Goal: Task Accomplishment & Management: Manage account settings

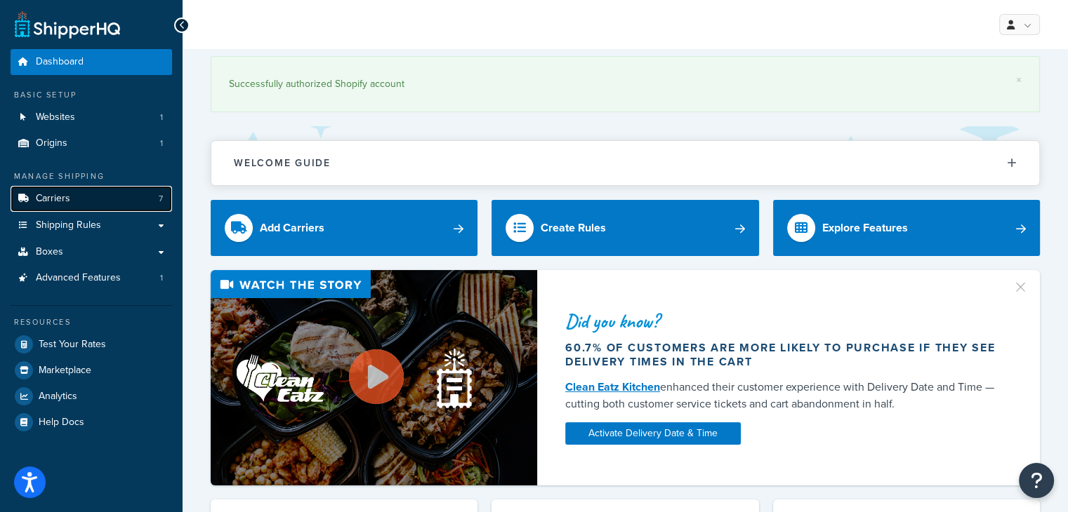
click at [60, 206] on link "Carriers 7" at bounding box center [91, 199] width 161 height 26
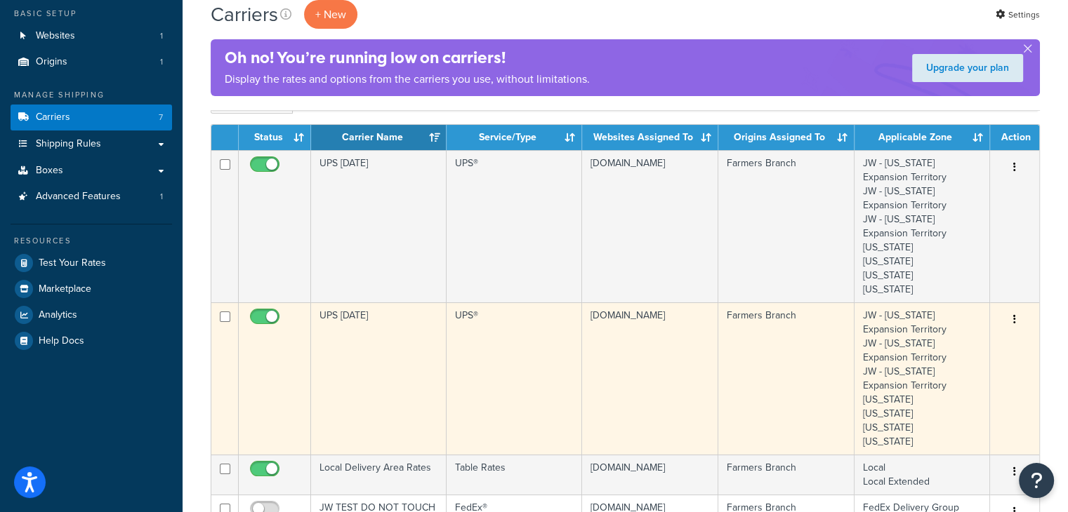
scroll to position [211, 0]
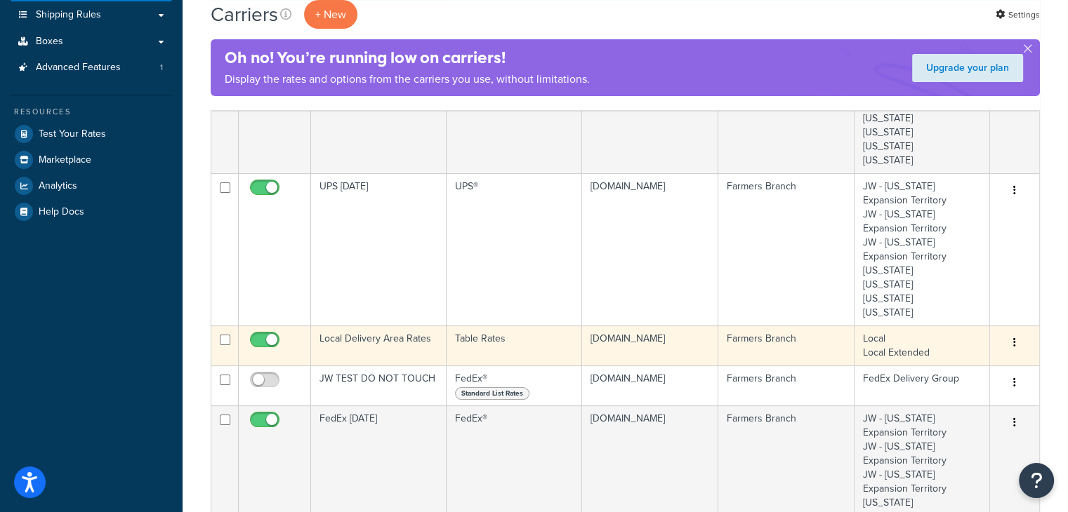
click at [402, 338] on td "Local Delivery Area Rates" at bounding box center [378, 346] width 135 height 40
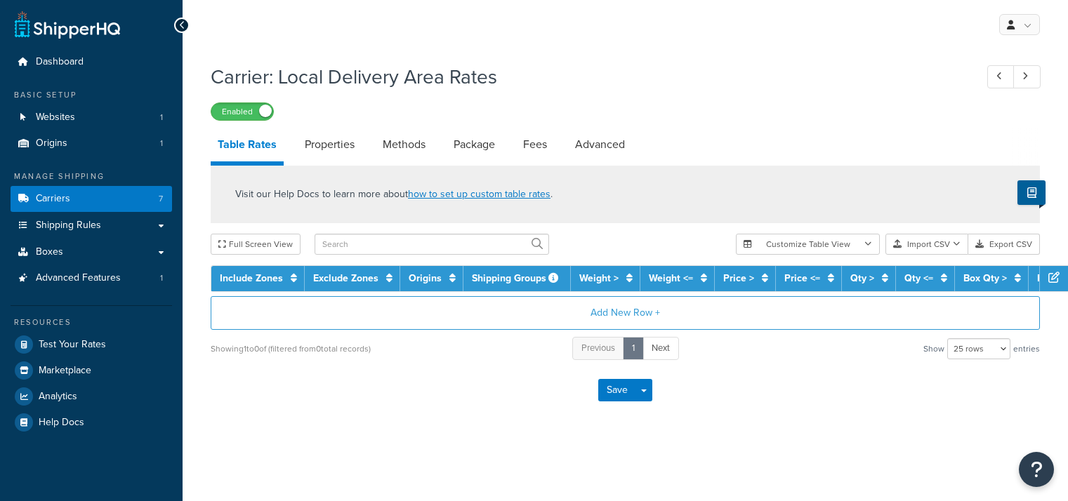
select select "25"
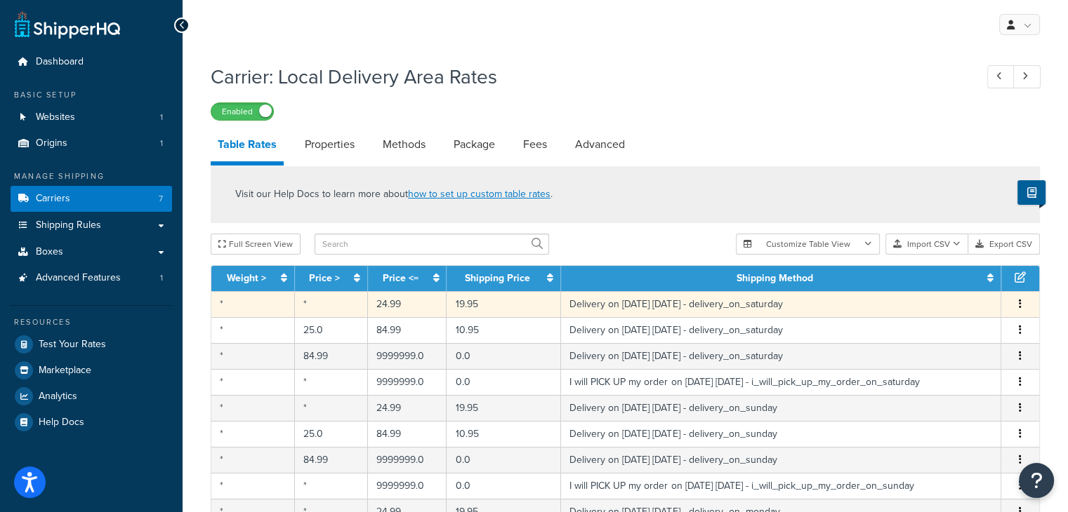
click at [250, 306] on td "*" at bounding box center [253, 304] width 84 height 26
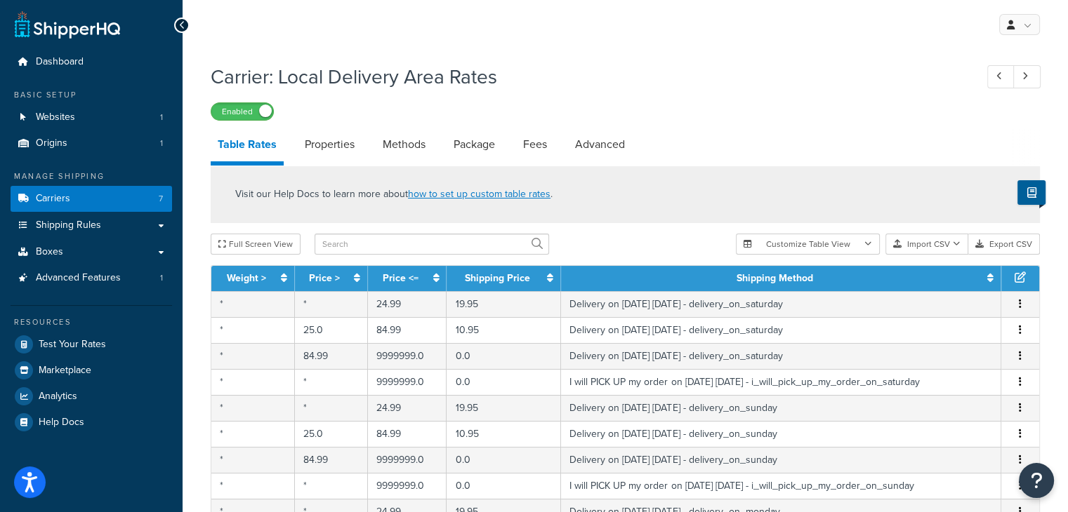
select select "153761"
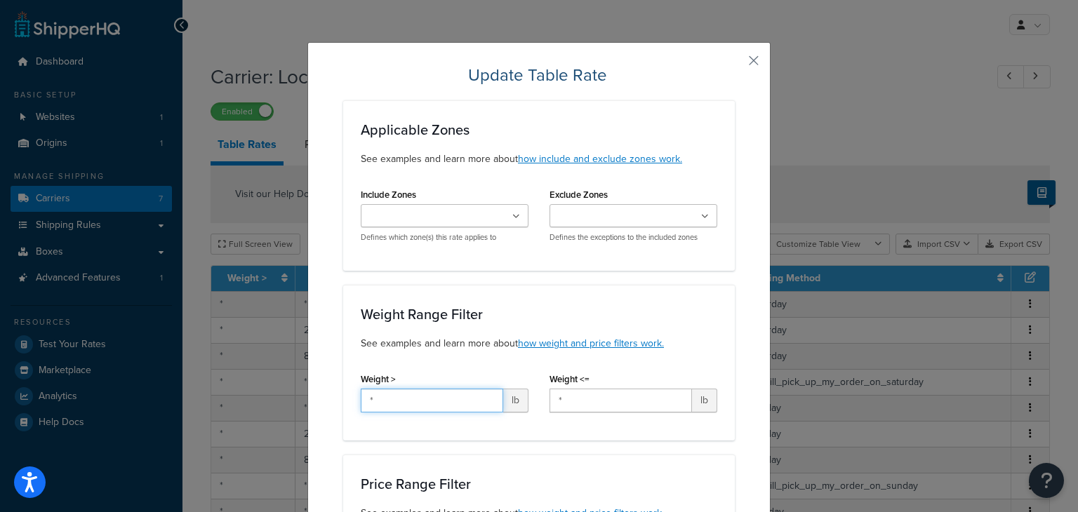
click at [414, 397] on input "*" at bounding box center [432, 401] width 142 height 24
click at [416, 399] on input "*" at bounding box center [432, 401] width 142 height 24
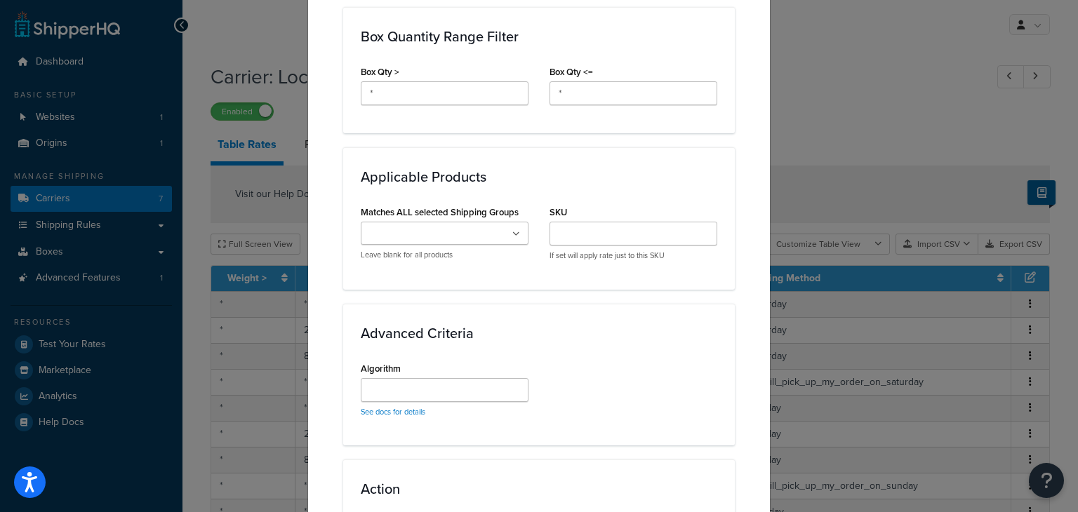
scroll to position [949, 0]
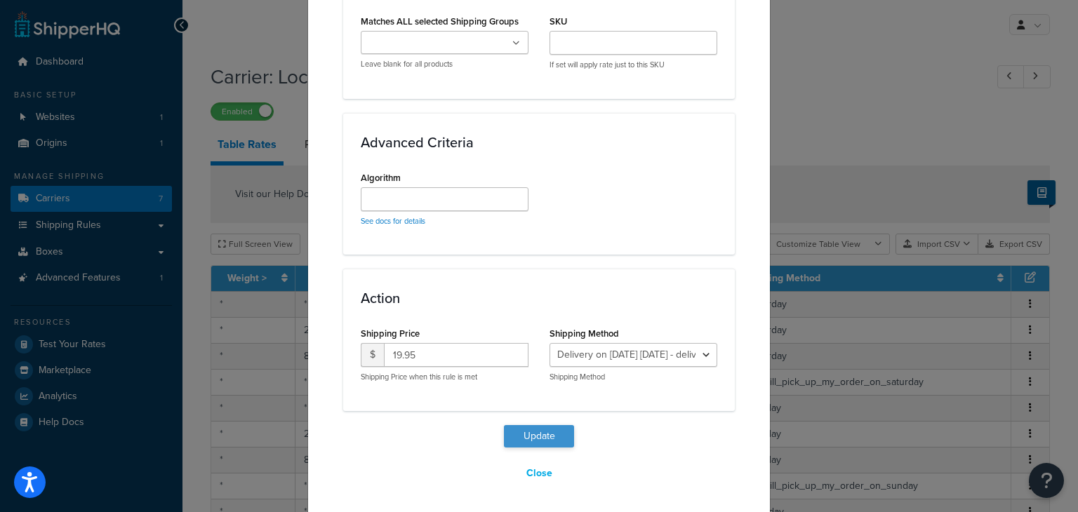
type input "9999"
click at [536, 433] on button "Update" at bounding box center [539, 436] width 70 height 22
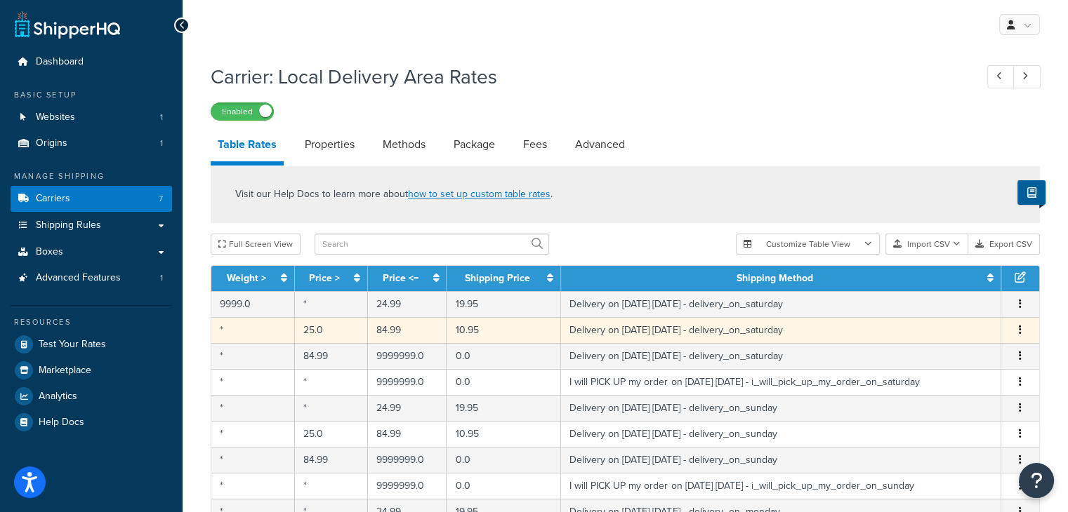
click at [230, 332] on td "*" at bounding box center [253, 330] width 84 height 26
select select "153761"
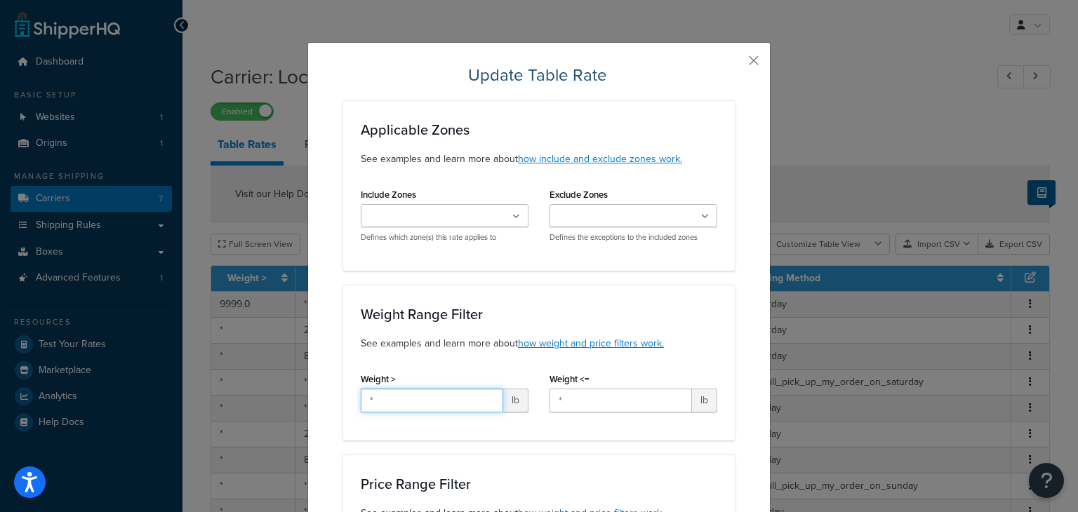
click at [397, 402] on input "*" at bounding box center [432, 401] width 142 height 24
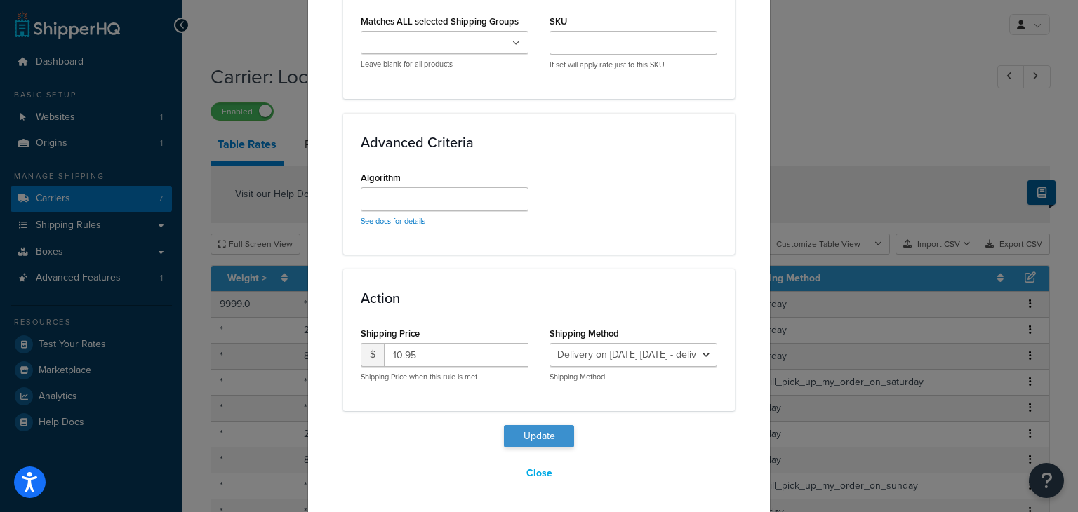
type input "9999"
click at [527, 444] on button "Update" at bounding box center [539, 436] width 70 height 22
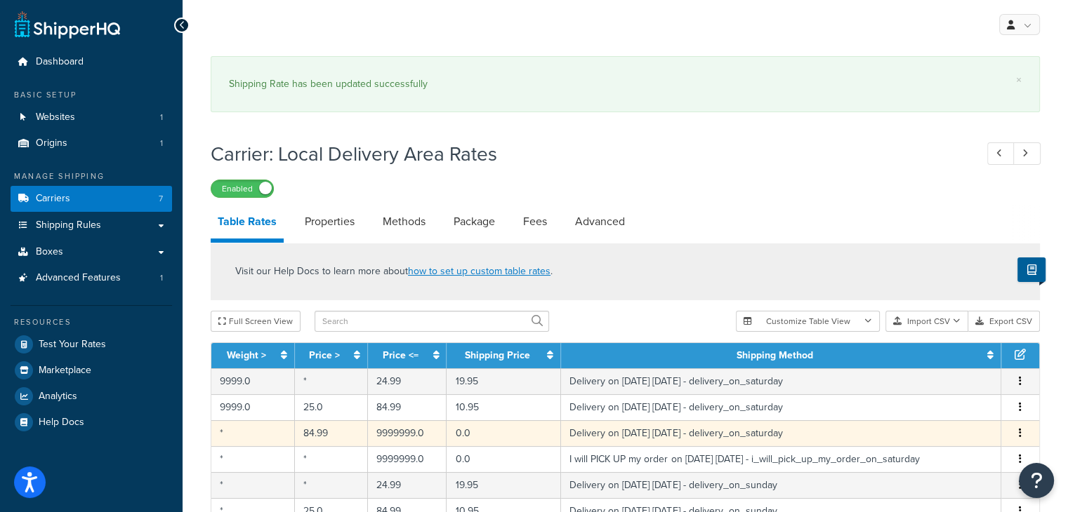
click at [252, 399] on td "9999.0" at bounding box center [253, 407] width 84 height 26
select select "153761"
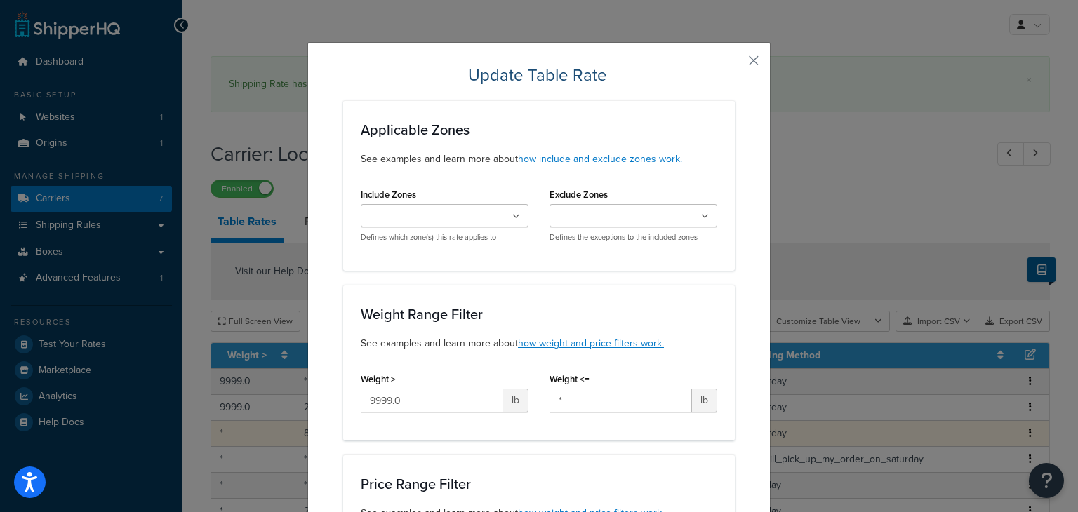
click at [246, 438] on div "Update Table Rate Applicable Zones See examples and learn more about how includ…" at bounding box center [539, 256] width 1078 height 512
click at [735, 64] on button "button" at bounding box center [733, 66] width 4 height 4
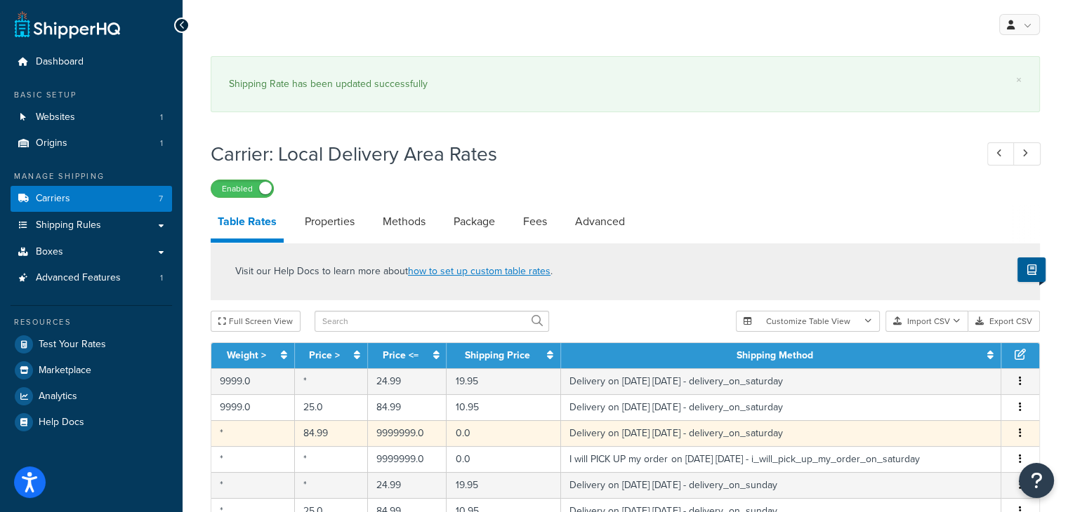
click at [256, 438] on td "*" at bounding box center [253, 433] width 84 height 26
select select "153761"
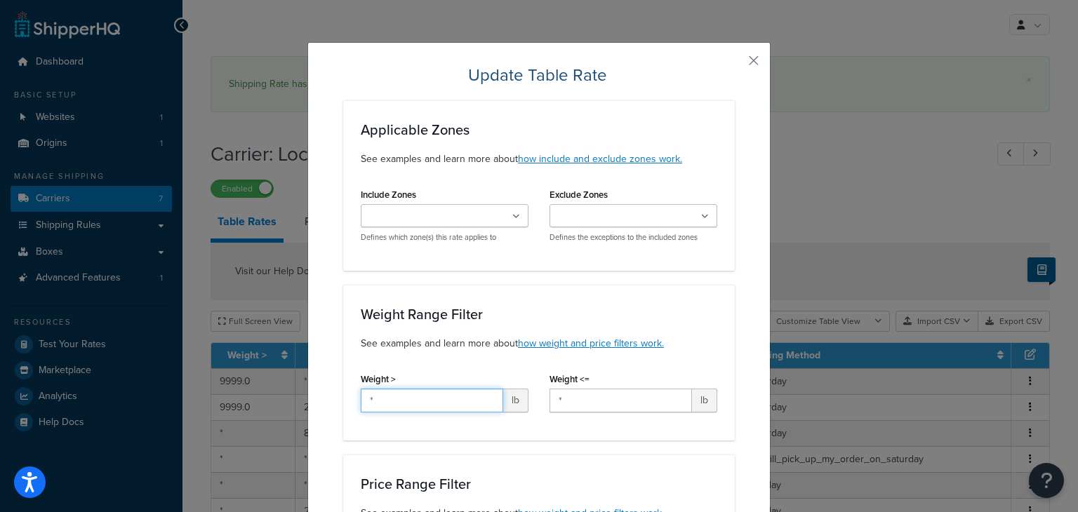
click at [406, 398] on input "*" at bounding box center [432, 401] width 142 height 24
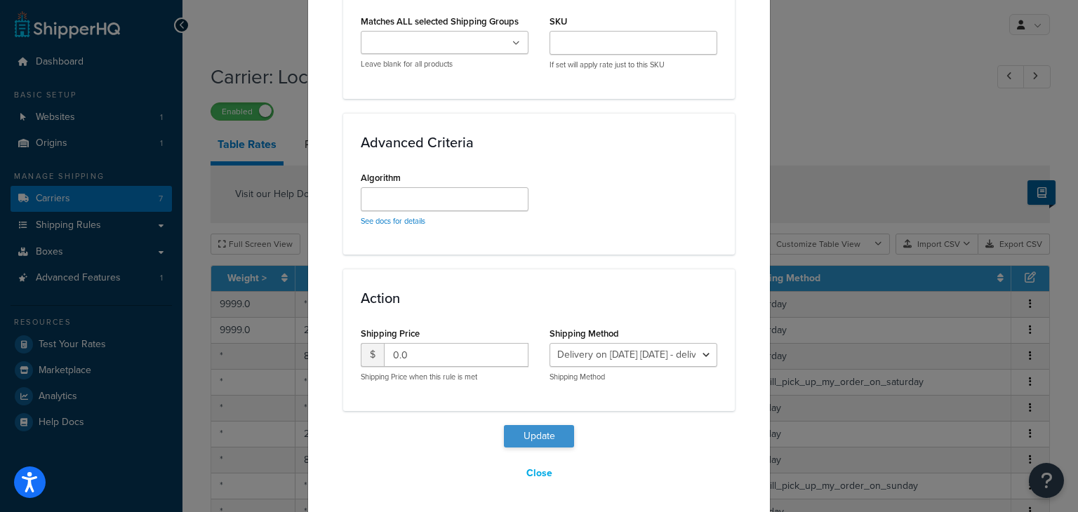
type input "9999"
click at [544, 438] on button "Update" at bounding box center [539, 436] width 70 height 22
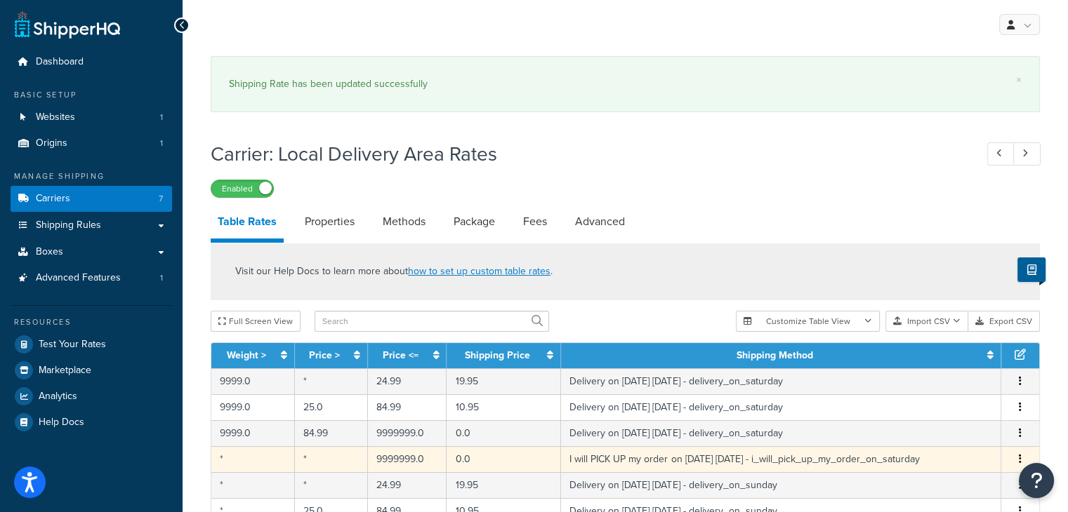
click at [254, 465] on td "*" at bounding box center [253, 459] width 84 height 26
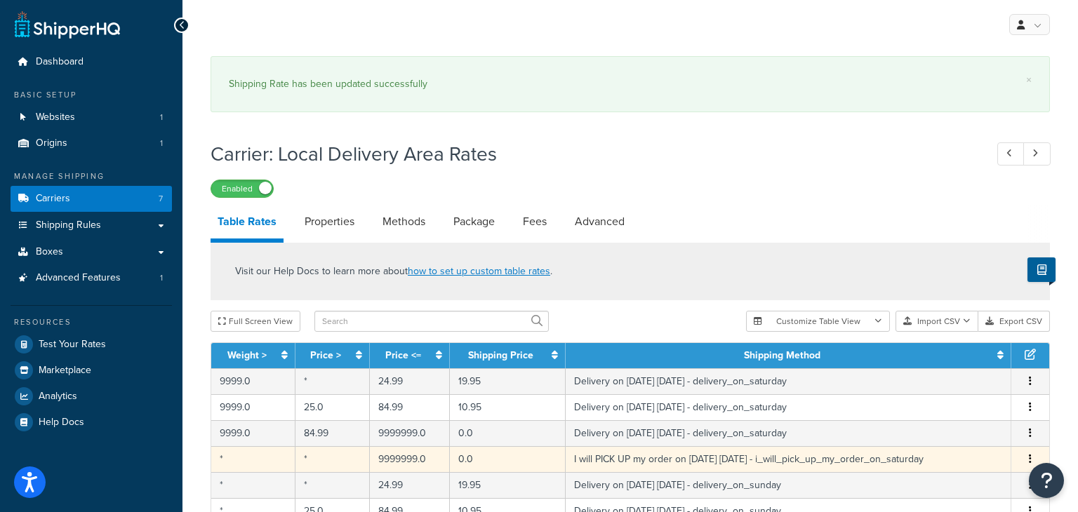
select select "153762"
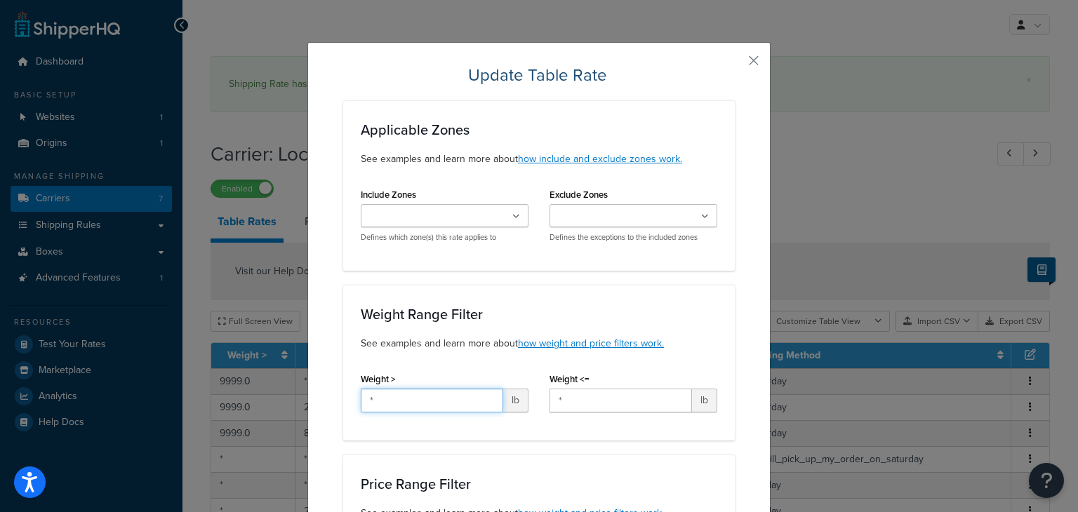
click at [390, 405] on input "*" at bounding box center [432, 401] width 142 height 24
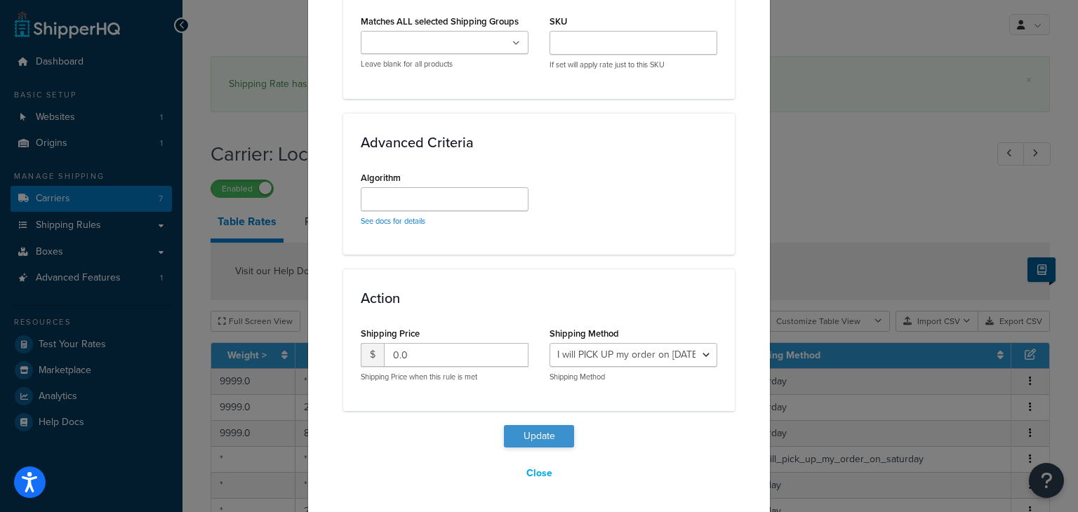
type input "9999"
click at [553, 436] on button "Update" at bounding box center [539, 436] width 70 height 22
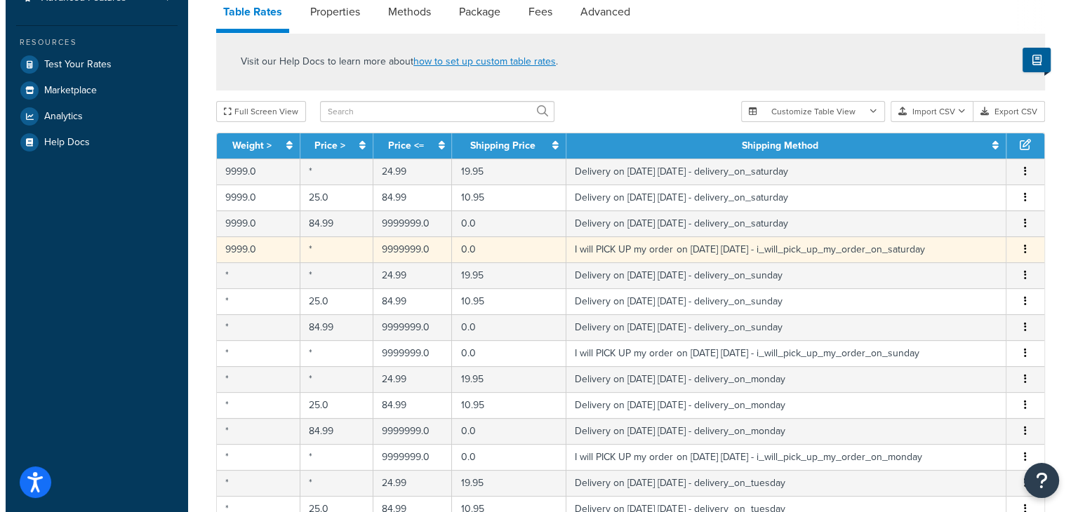
scroll to position [281, 0]
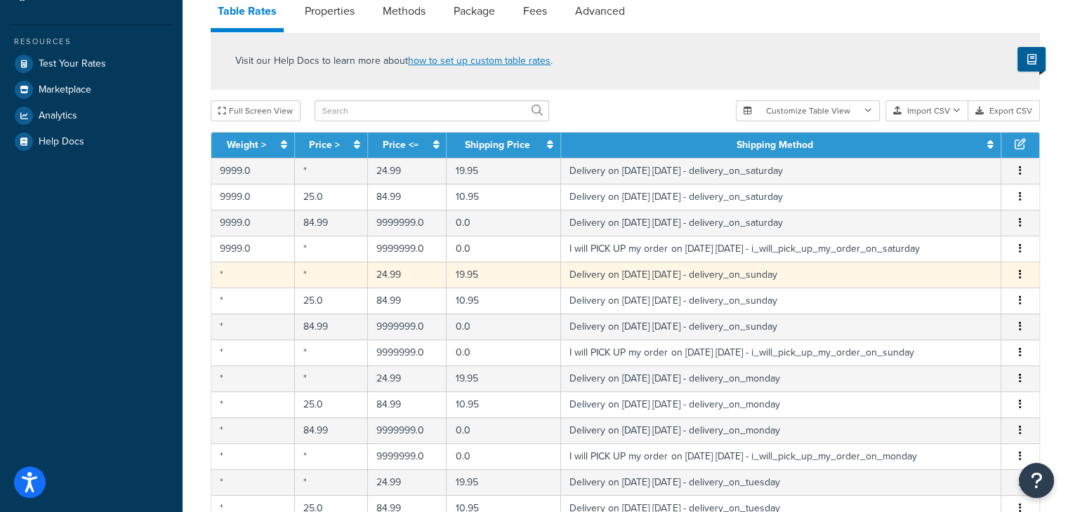
click at [248, 281] on td "*" at bounding box center [253, 275] width 84 height 26
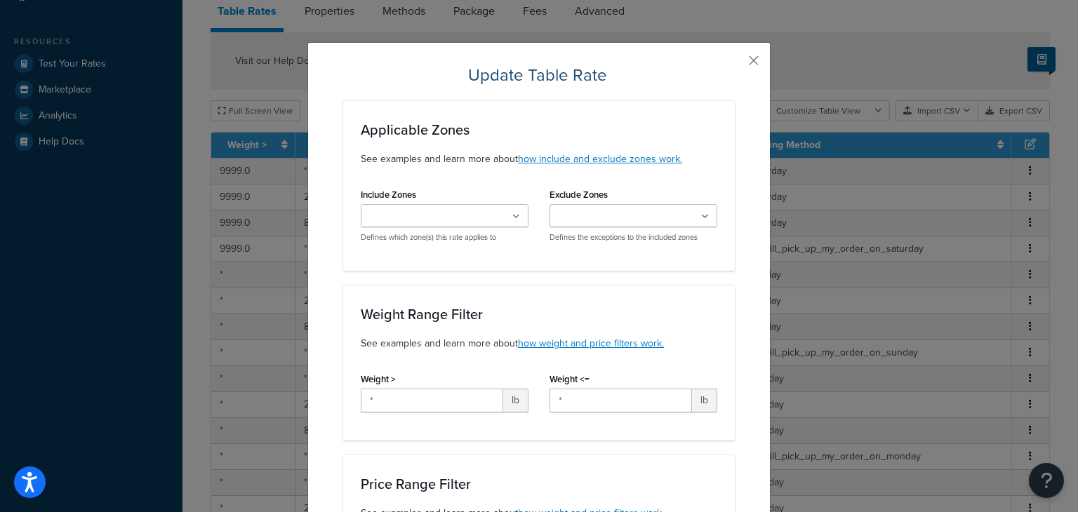
click at [423, 413] on div "Weight > * lb" at bounding box center [444, 396] width 189 height 54
click at [424, 403] on input "*" at bounding box center [432, 401] width 142 height 24
click at [424, 402] on input "*" at bounding box center [432, 401] width 142 height 24
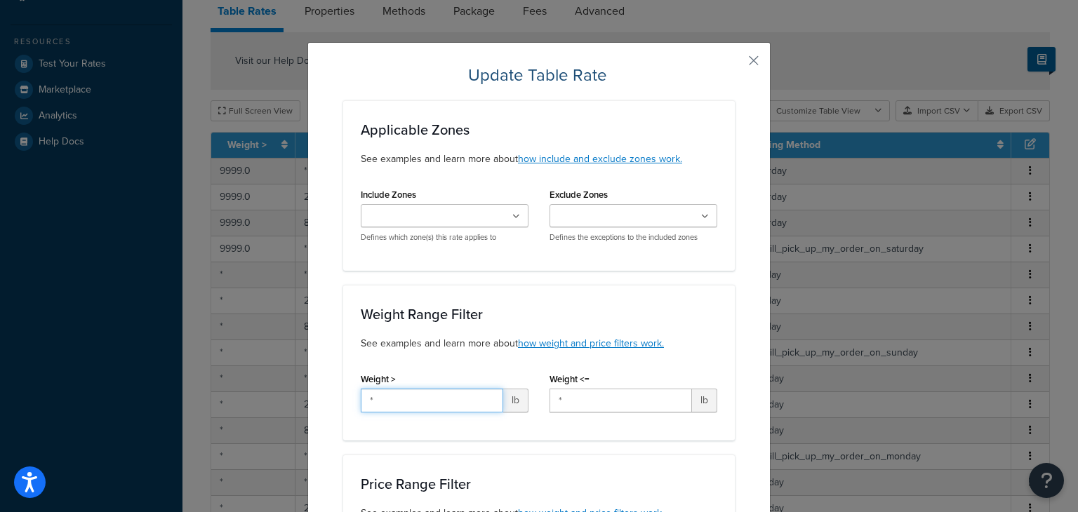
click at [411, 397] on input "*" at bounding box center [432, 401] width 142 height 24
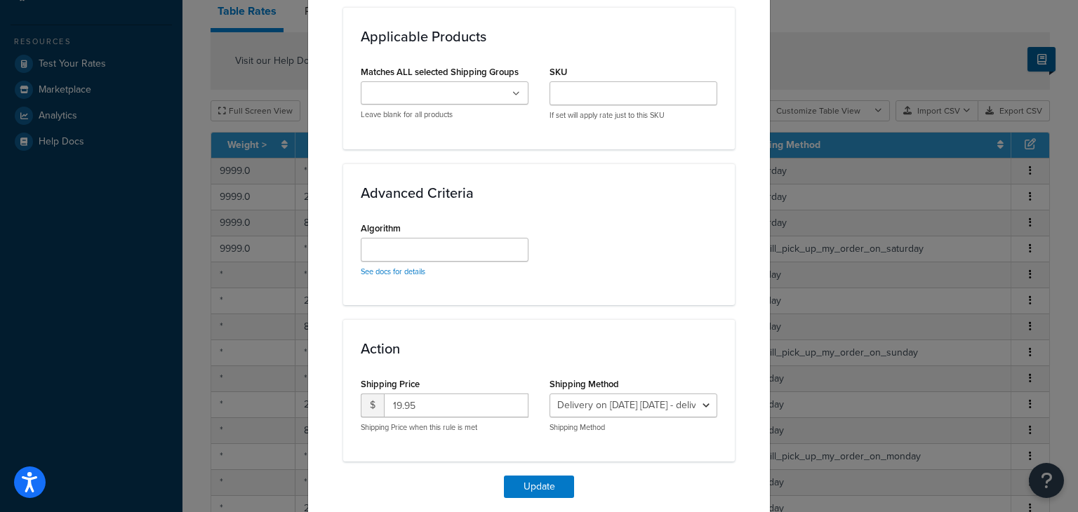
scroll to position [949, 0]
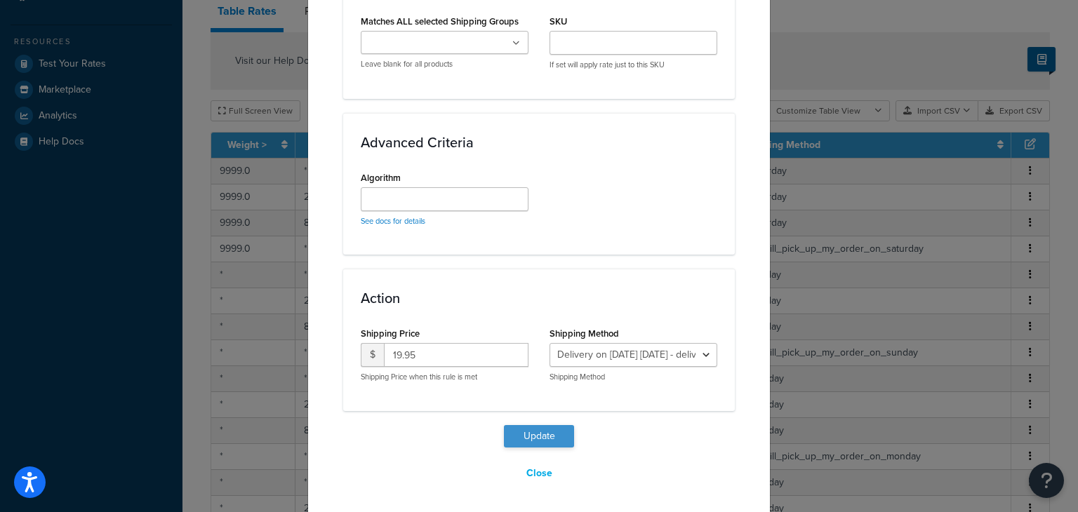
type input "9999"
click at [556, 440] on button "Update" at bounding box center [539, 436] width 70 height 22
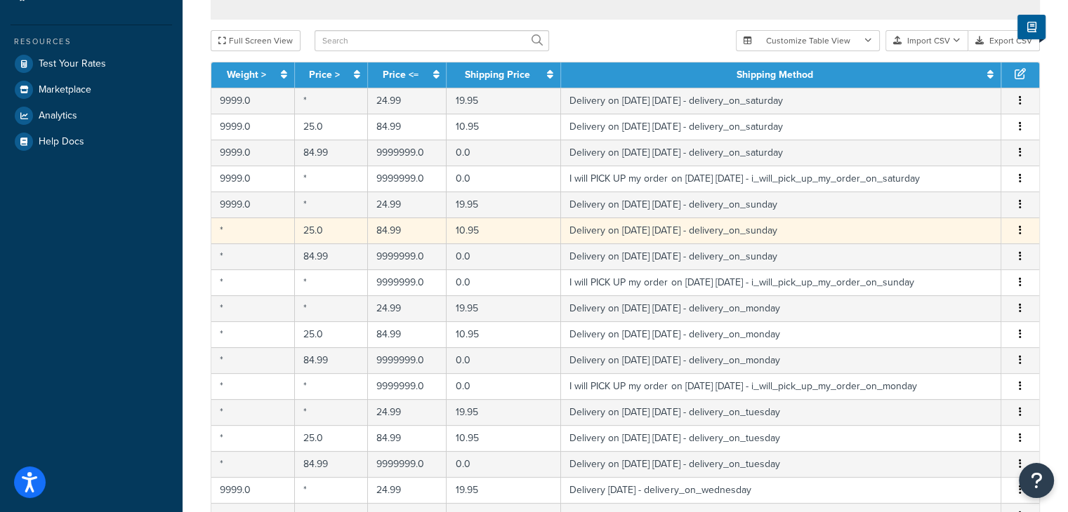
click at [239, 231] on td "*" at bounding box center [253, 231] width 84 height 26
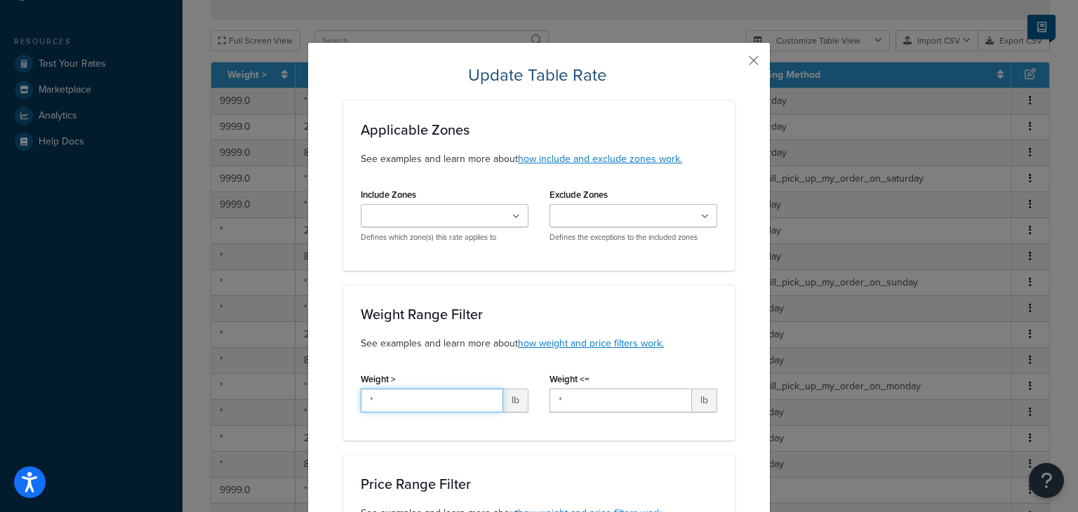
click at [453, 403] on input "*" at bounding box center [432, 401] width 142 height 24
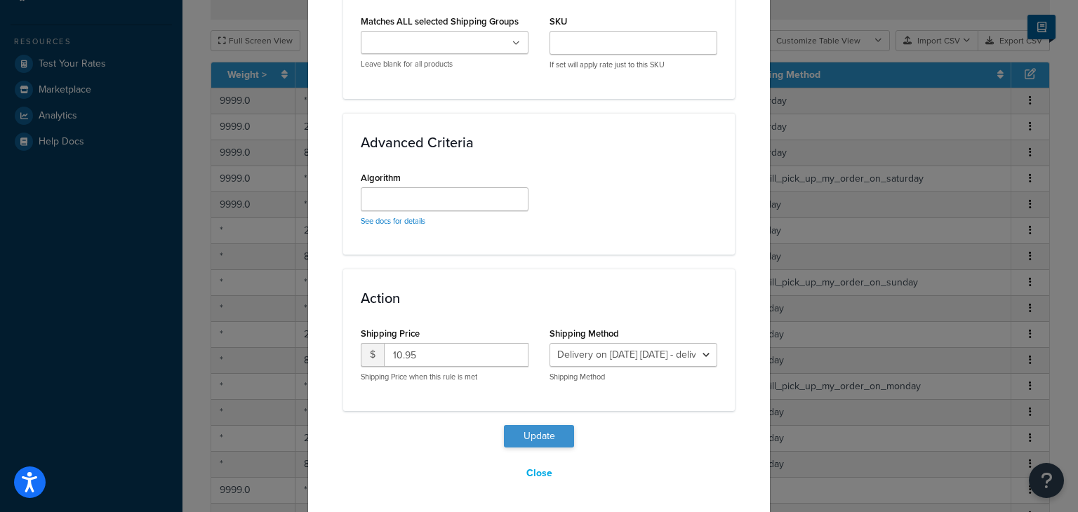
type input "9999"
click at [505, 439] on button "Update" at bounding box center [539, 436] width 70 height 22
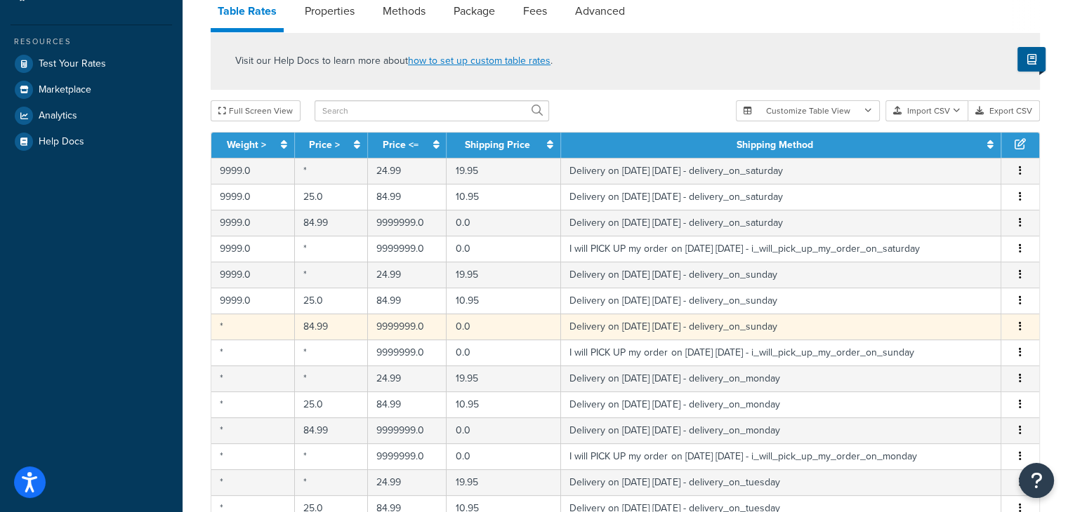
click at [255, 323] on td "*" at bounding box center [253, 327] width 84 height 26
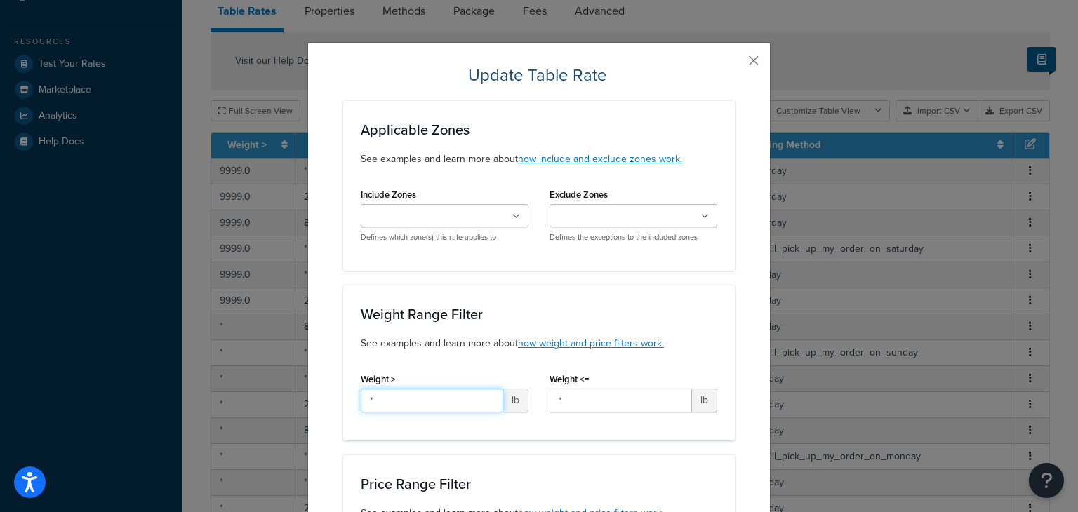
click at [434, 405] on input "*" at bounding box center [432, 401] width 142 height 24
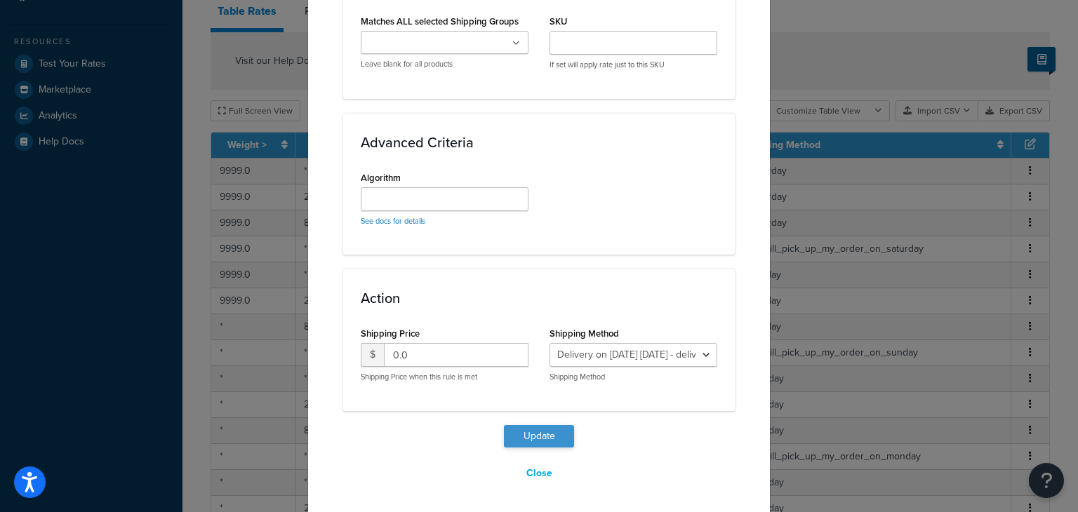
type input "9999"
click at [533, 435] on button "Update" at bounding box center [539, 436] width 70 height 22
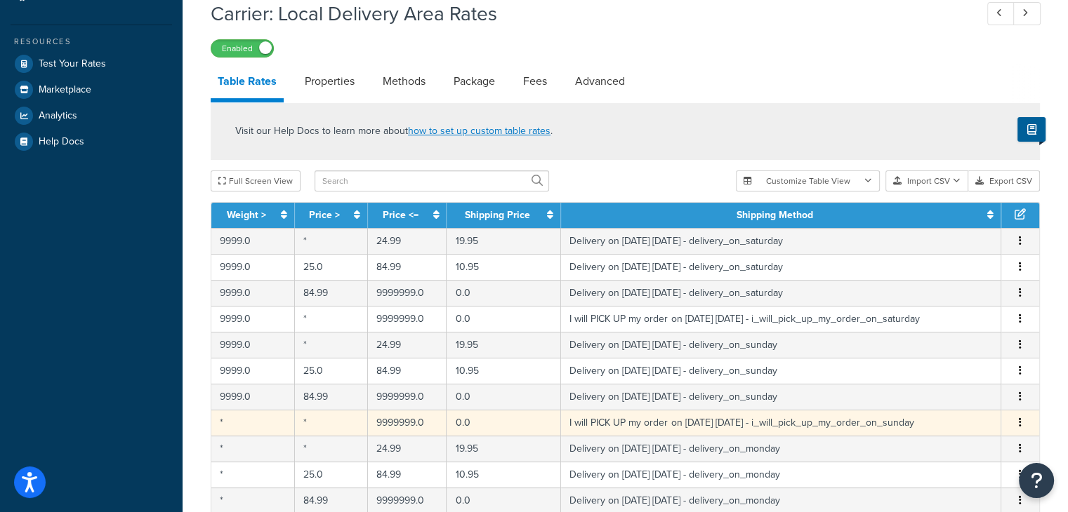
click at [248, 421] on td "*" at bounding box center [253, 423] width 84 height 26
select select "141008"
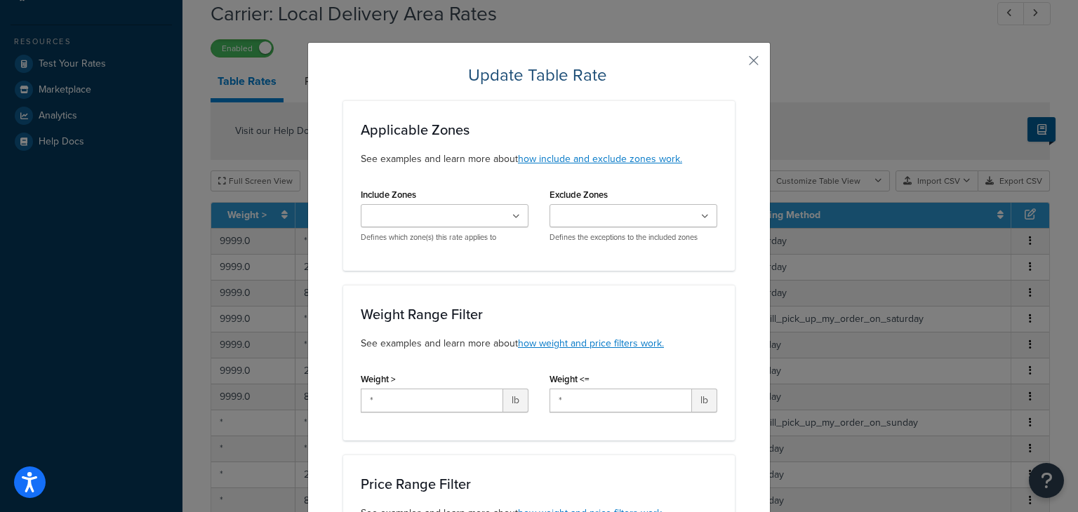
click at [408, 416] on div "Weight > * lb" at bounding box center [444, 396] width 189 height 54
click at [409, 409] on input "*" at bounding box center [432, 401] width 142 height 24
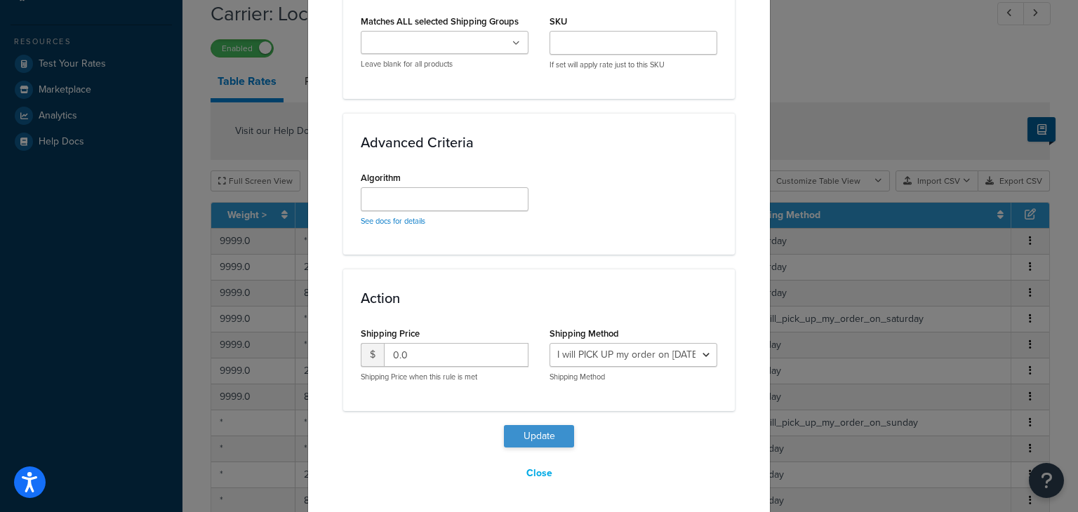
type input "9999"
click at [559, 435] on button "Update" at bounding box center [539, 436] width 70 height 22
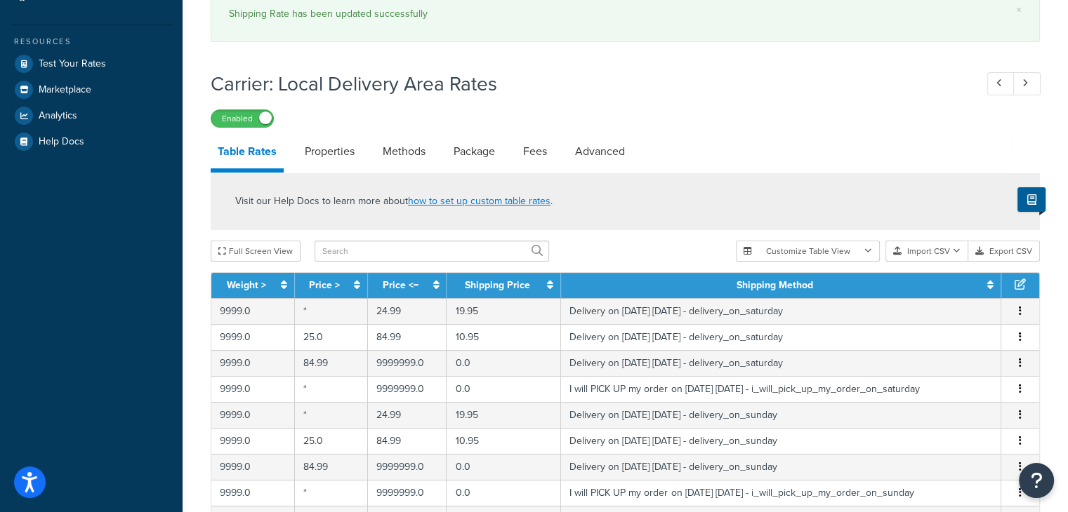
click at [606, 83] on h1 "Carrier: Local Delivery Area Rates" at bounding box center [586, 83] width 750 height 27
